Goal: Task Accomplishment & Management: Use online tool/utility

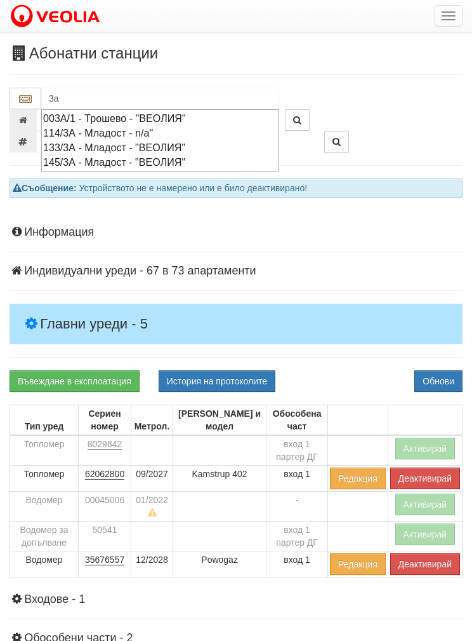
click at [104, 117] on div "003А/1 - Трошево - "ВЕОЛИЯ"" at bounding box center [160, 118] width 234 height 15
type input "003А/1 - Трошево - "ВЕОЛИЯ""
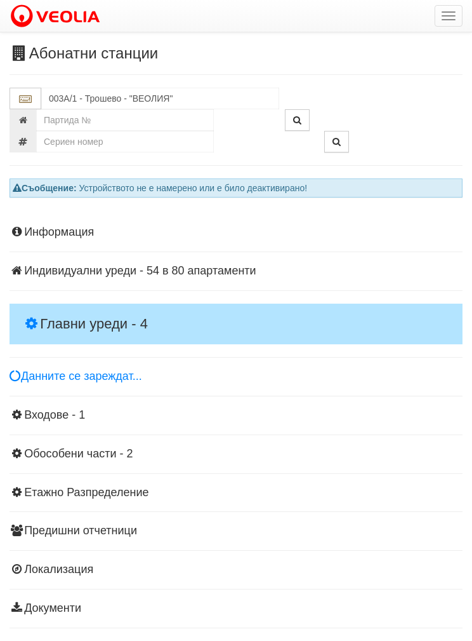
click at [72, 303] on h4 "Главни уреди - 4" at bounding box center [236, 323] width 453 height 41
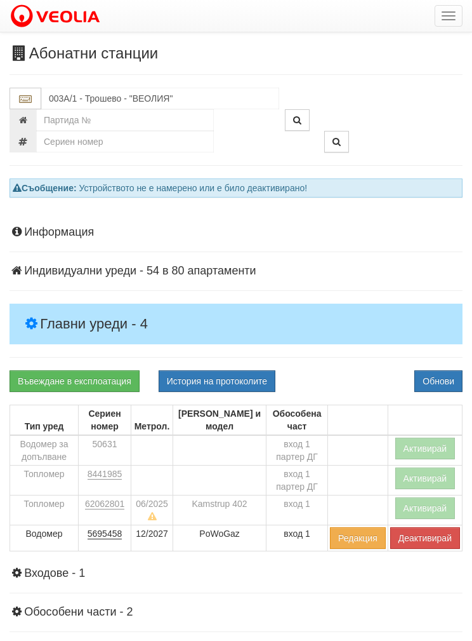
click at [428, 498] on button "Активирай" at bounding box center [425, 508] width 60 height 22
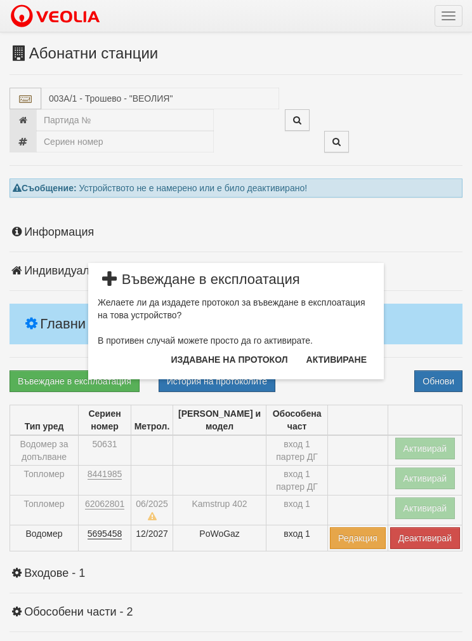
click at [196, 360] on button "Издаване на протокол" at bounding box center [230, 359] width 132 height 20
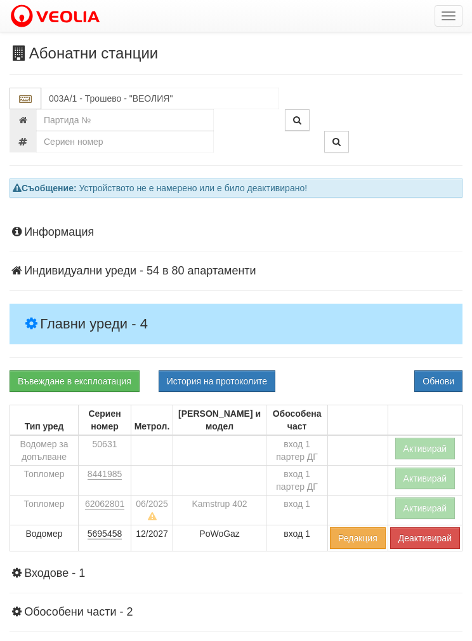
click at [461, 368] on div "Информация Параметри Брой Апартаменти: 80 Ползватели 08/2025 31 % 0 % 78" at bounding box center [236, 498] width 453 height 576
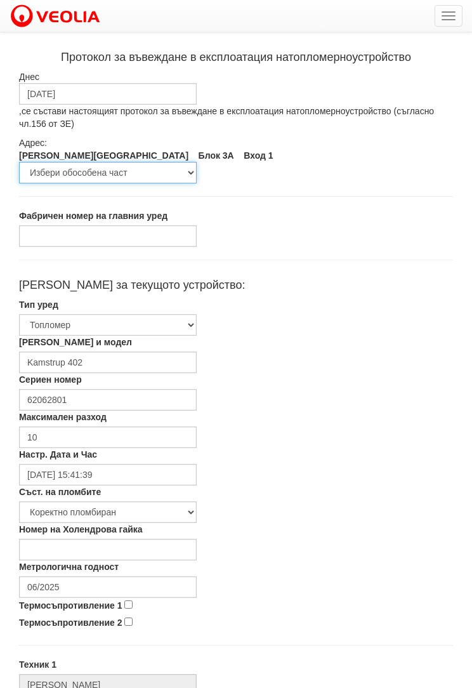
click at [93, 167] on select "Избери обособена част вход 1 партер ДГ вход 1" at bounding box center [108, 173] width 178 height 22
select select "5ecd93f7-6ea8-e711-80d0-efa3bedae43f"
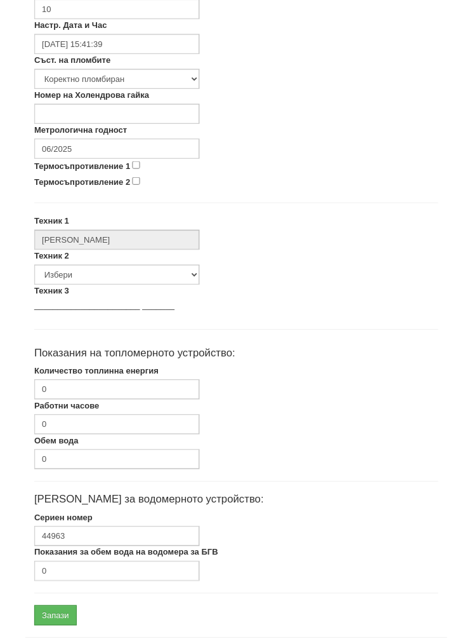
scroll to position [456, 0]
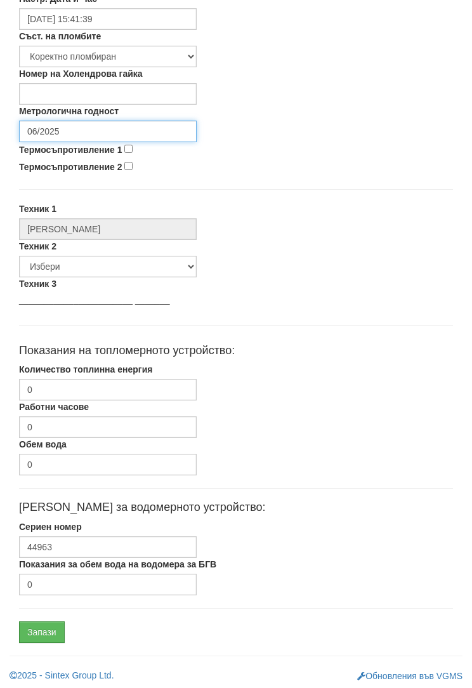
click at [49, 123] on input "06/2025" at bounding box center [108, 132] width 178 height 22
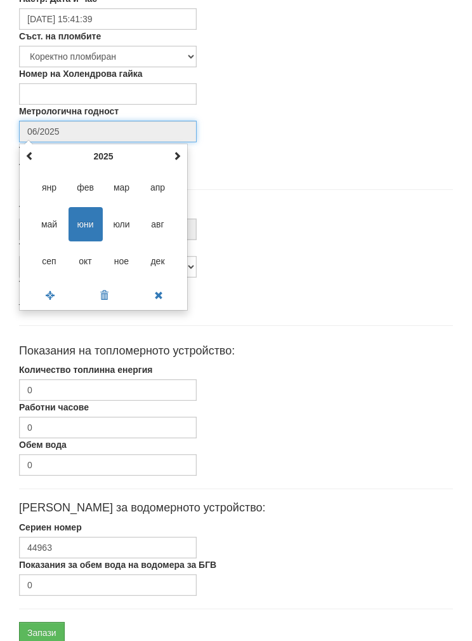
click at [101, 152] on th "2025" at bounding box center [103, 156] width 132 height 19
click at [158, 220] on span "2027" at bounding box center [158, 224] width 34 height 34
click at [41, 255] on span "сеп" at bounding box center [49, 261] width 34 height 34
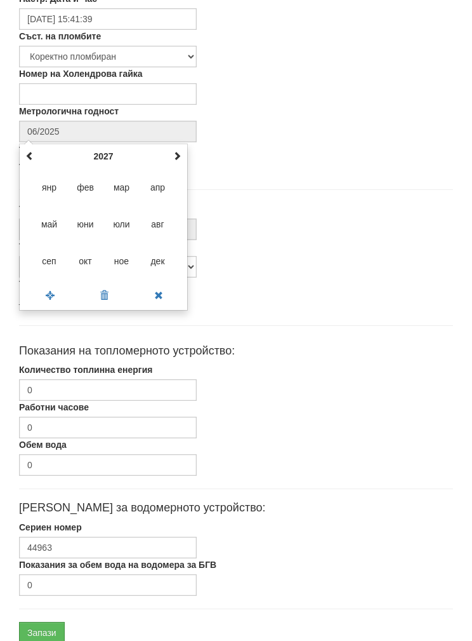
type input "09/2027"
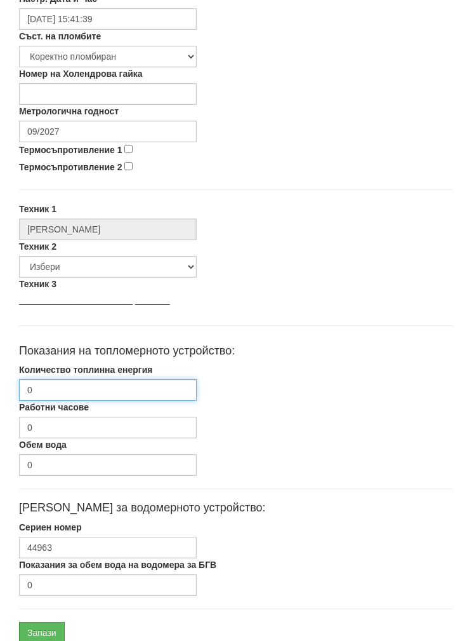
click at [56, 390] on input "0" at bounding box center [108, 390] width 178 height 22
type input "737"
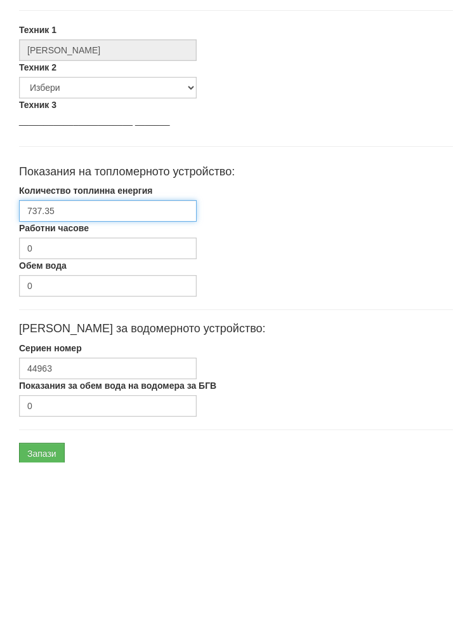
scroll to position [507, 0]
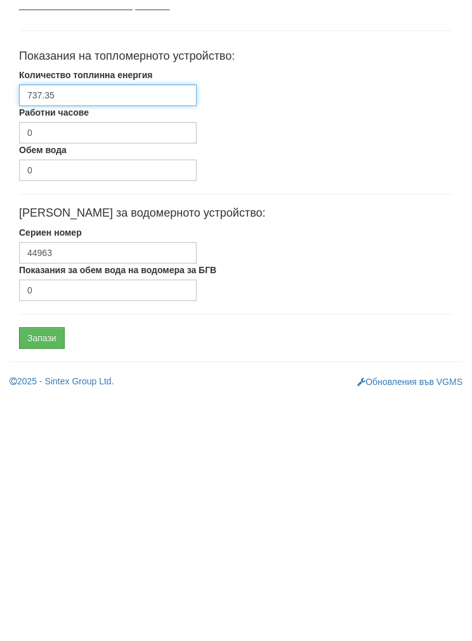
type input "737.35"
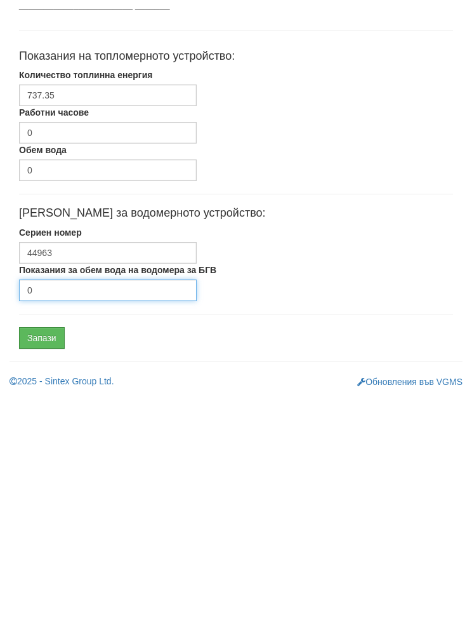
click at [58, 523] on input "0" at bounding box center [108, 534] width 178 height 22
type input "8001"
click at [41, 571] on input "Запази" at bounding box center [42, 582] width 46 height 22
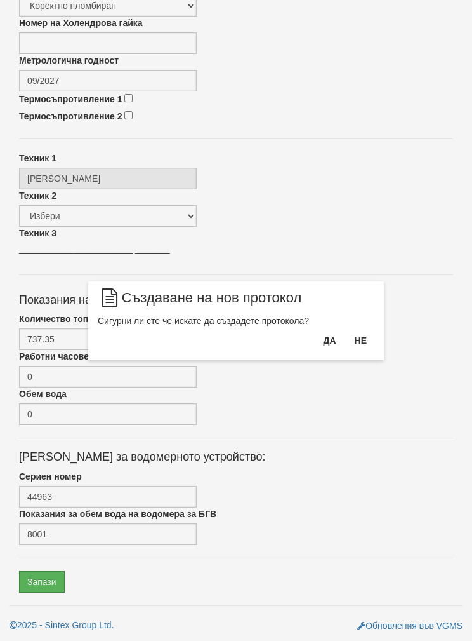
click at [330, 336] on button "Да" at bounding box center [329, 340] width 28 height 20
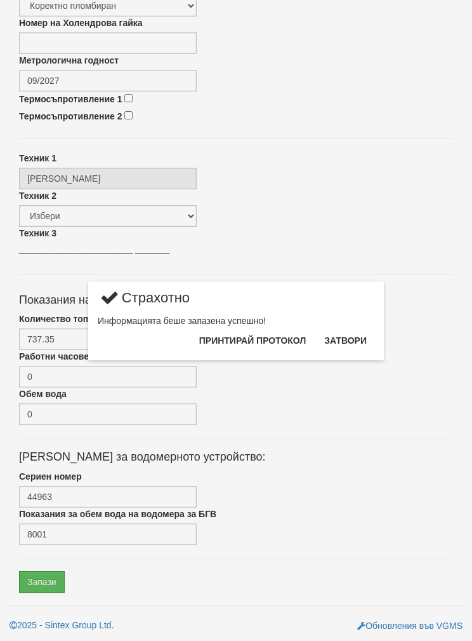
click at [355, 336] on button "Затвори" at bounding box center [346, 340] width 58 height 20
